Goal: Task Accomplishment & Management: Complete application form

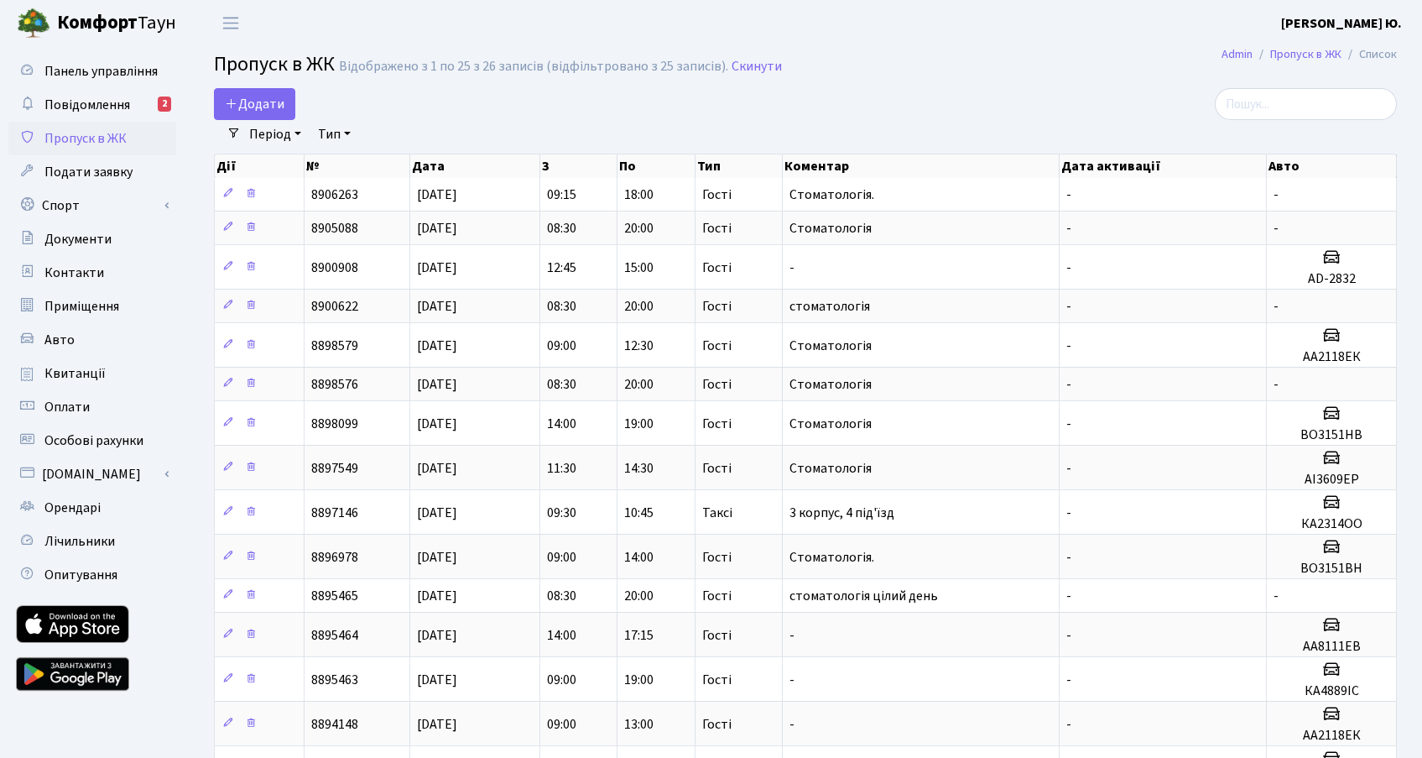
select select "25"
click at [276, 102] on span "Додати" at bounding box center [255, 104] width 60 height 18
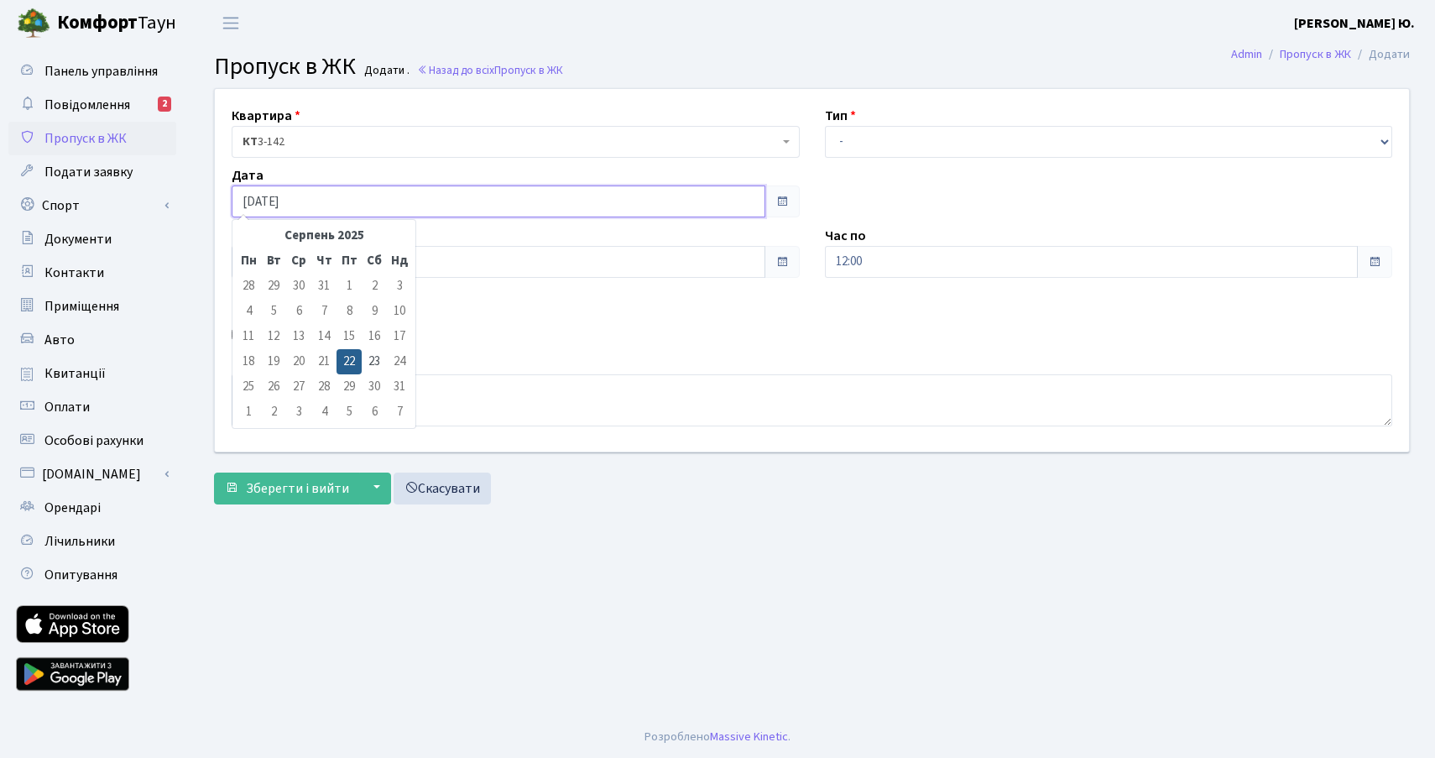
click at [311, 201] on input "[DATE]" at bounding box center [499, 201] width 534 height 32
click at [347, 133] on span "КТ 3-142" at bounding box center [511, 141] width 536 height 17
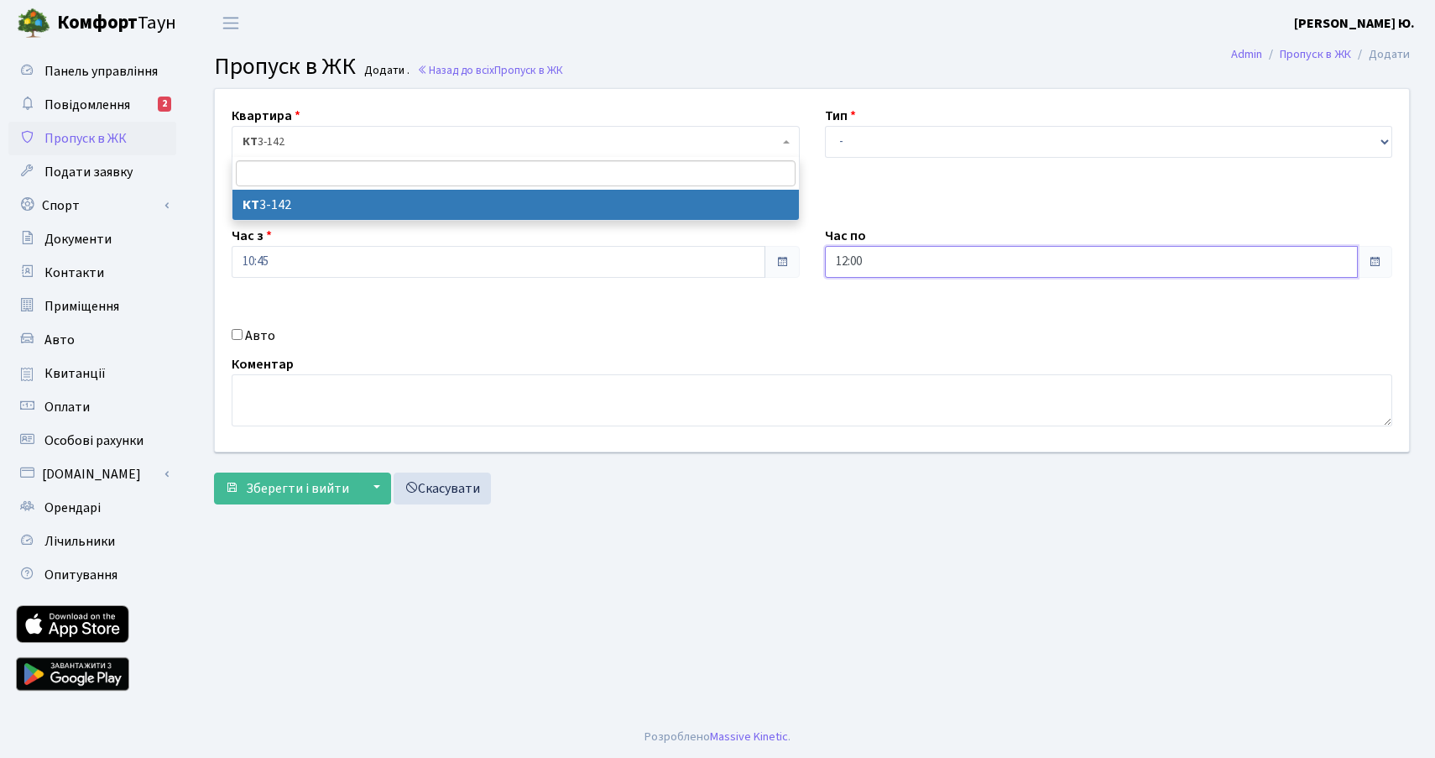
click at [900, 264] on input "12:00" at bounding box center [1092, 262] width 534 height 32
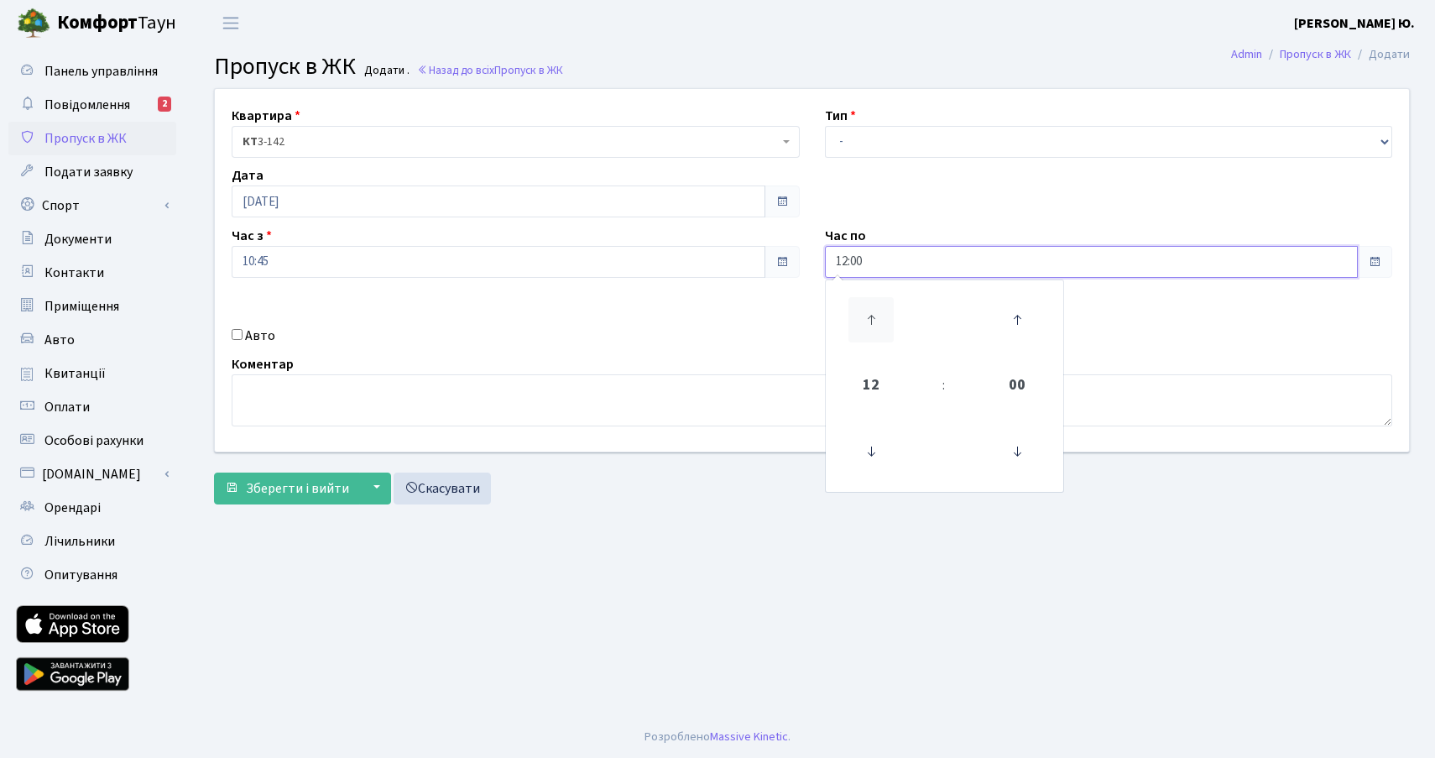
click at [876, 323] on icon at bounding box center [870, 319] width 45 height 45
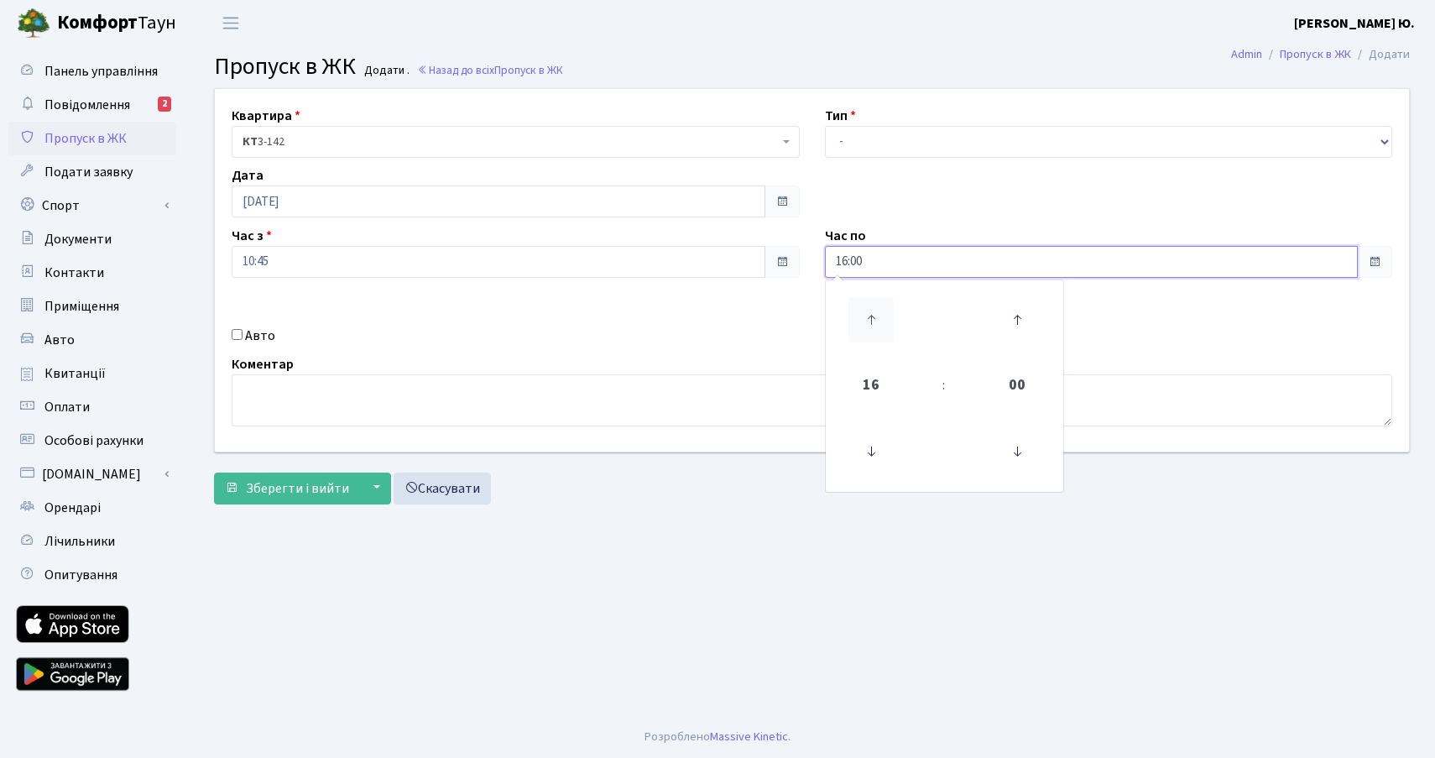
type input "17:00"
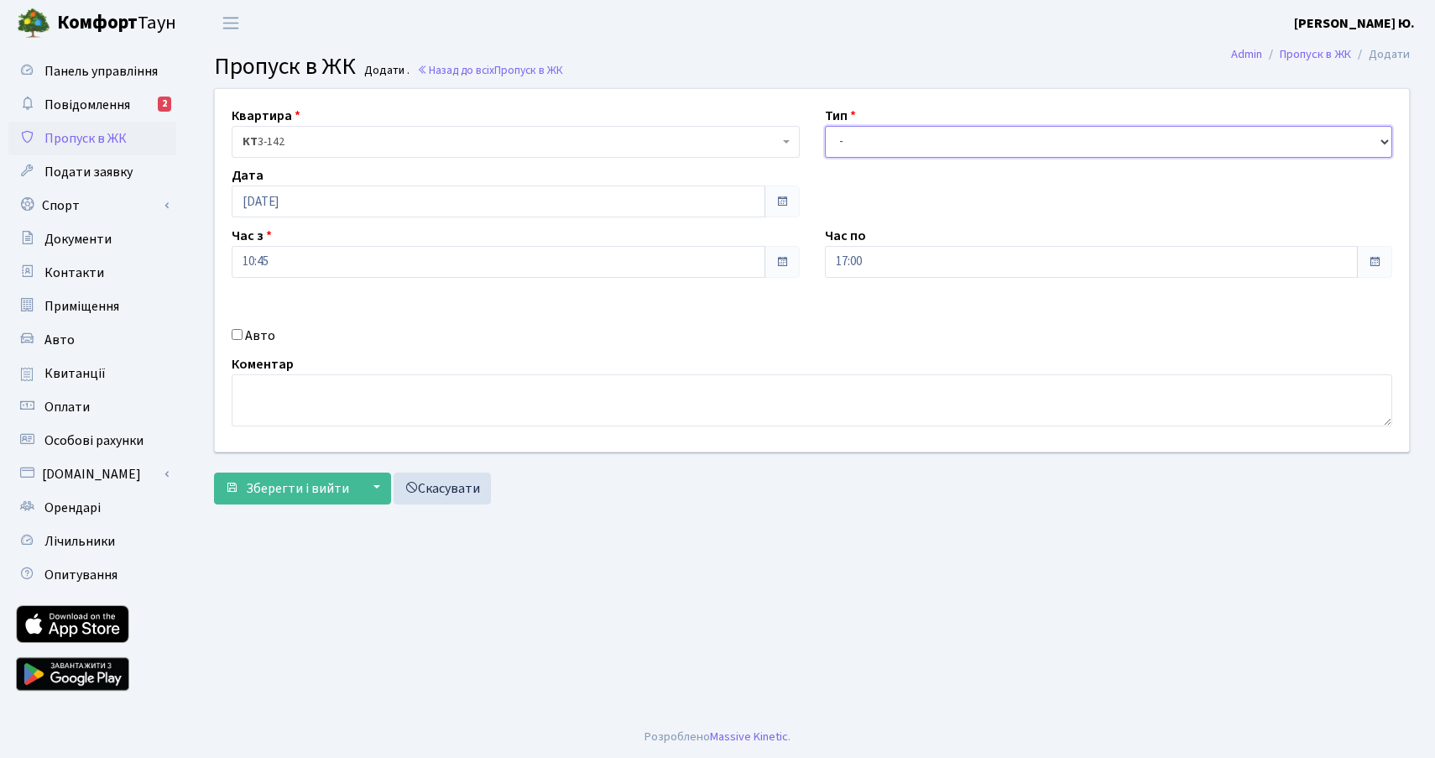
drag, startPoint x: 847, startPoint y: 131, endPoint x: 852, endPoint y: 154, distance: 24.0
click at [847, 131] on select "- Доставка Таксі Гості Сервіс" at bounding box center [1109, 142] width 568 height 32
select select "3"
click at [825, 126] on select "- Доставка Таксі Гості Сервіс" at bounding box center [1109, 142] width 568 height 32
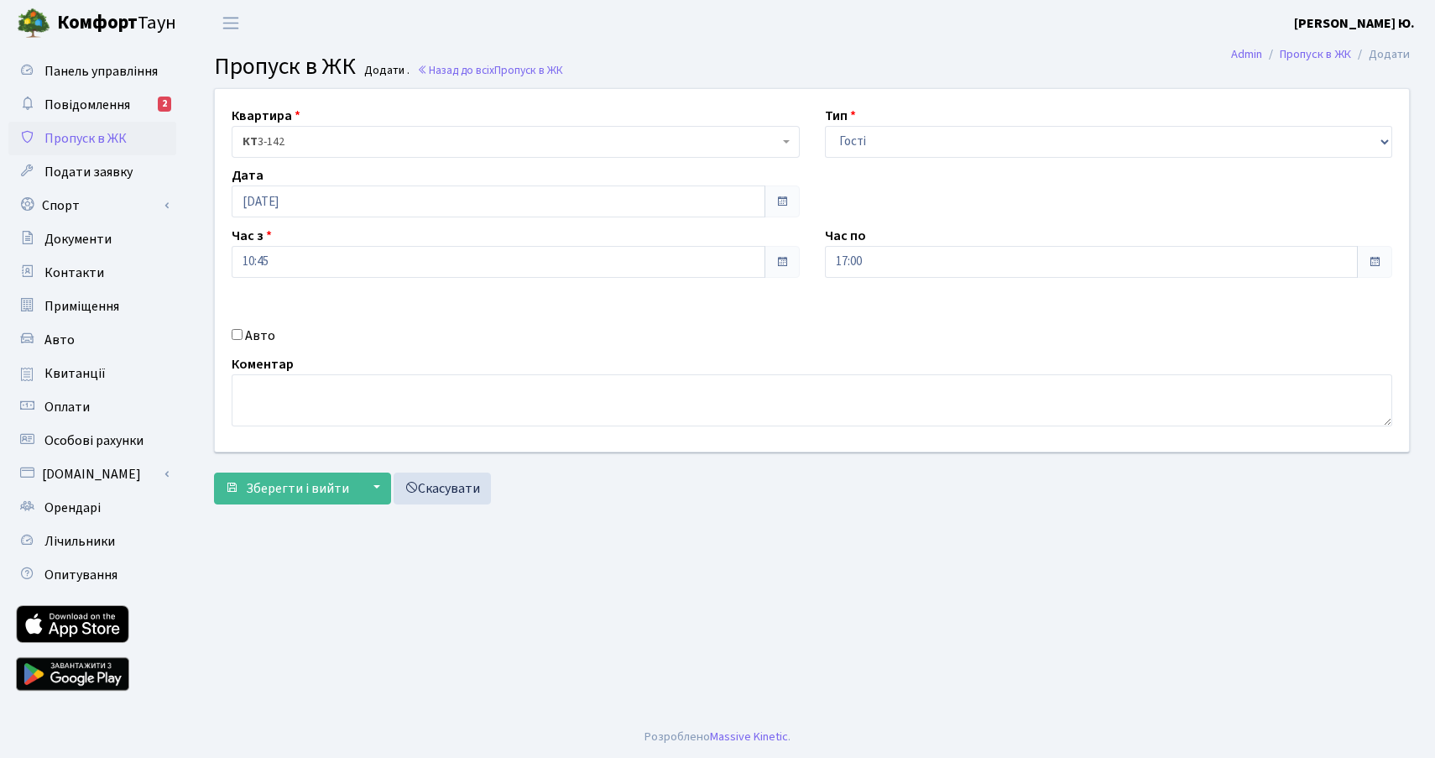
click at [237, 332] on input "Авто" at bounding box center [237, 334] width 11 height 11
checkbox input "true"
paste input "KA1980PI"
type input "KA1980PI"
click at [414, 410] on textarea at bounding box center [812, 400] width 1161 height 52
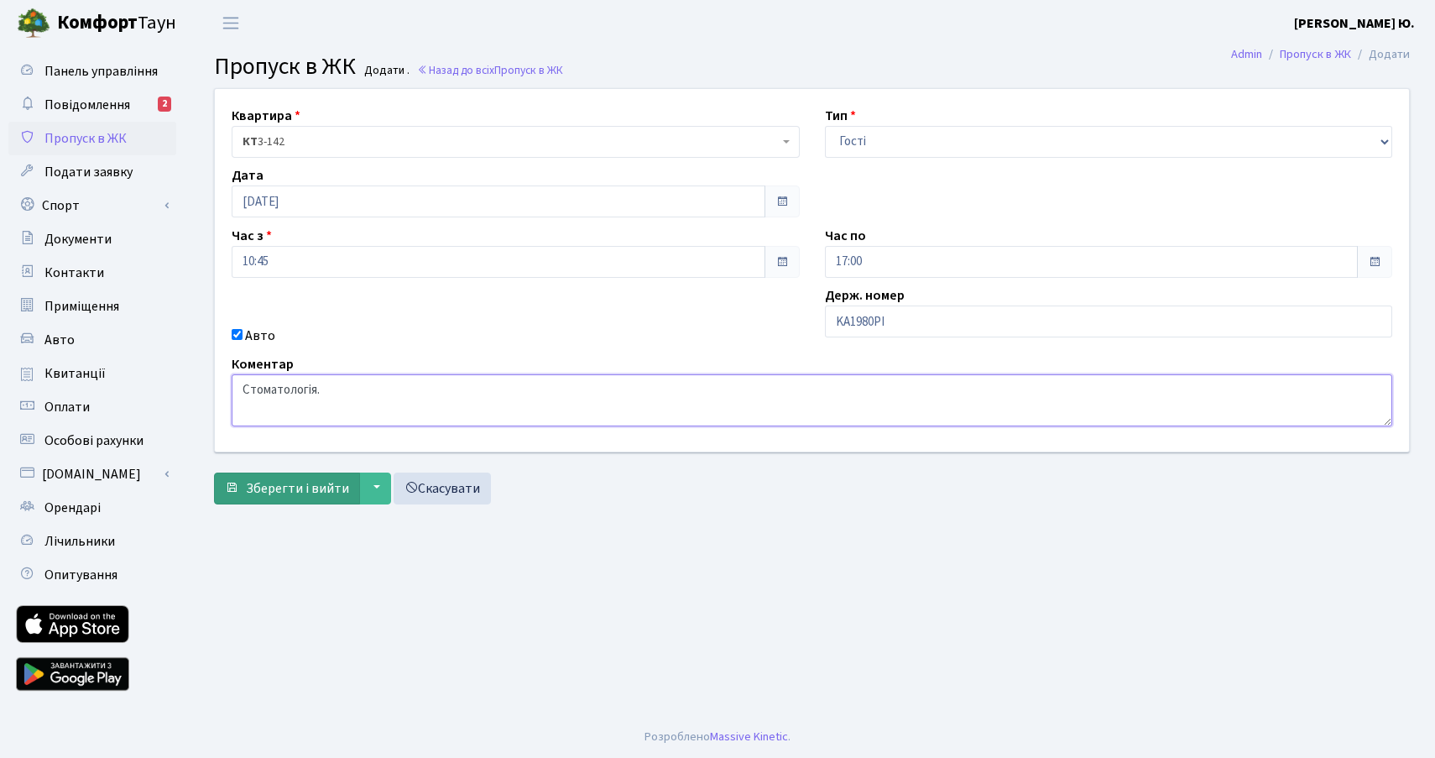
type textarea "Стоматологія."
click at [277, 483] on span "Зберегти і вийти" at bounding box center [297, 488] width 103 height 18
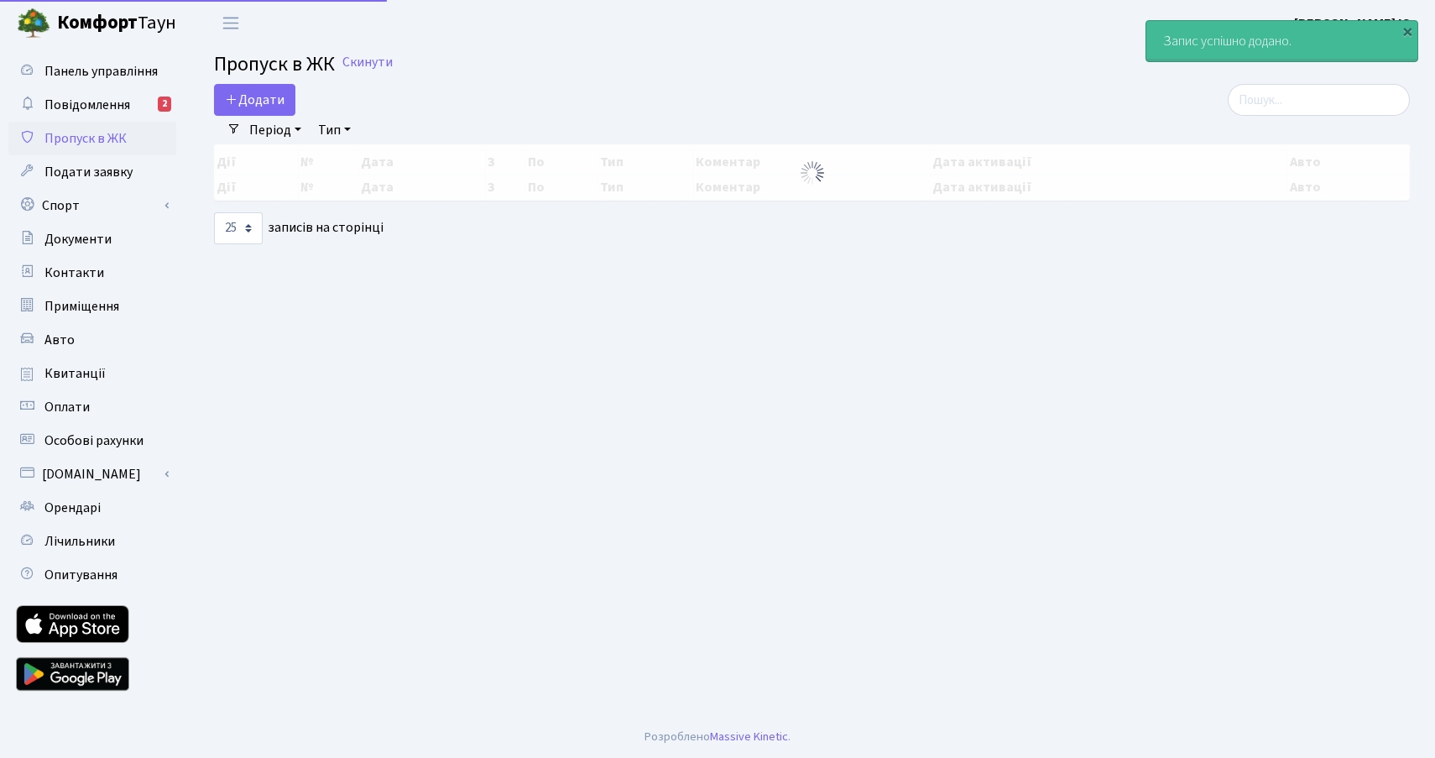
select select "25"
